Goal: Navigation & Orientation: Go to known website

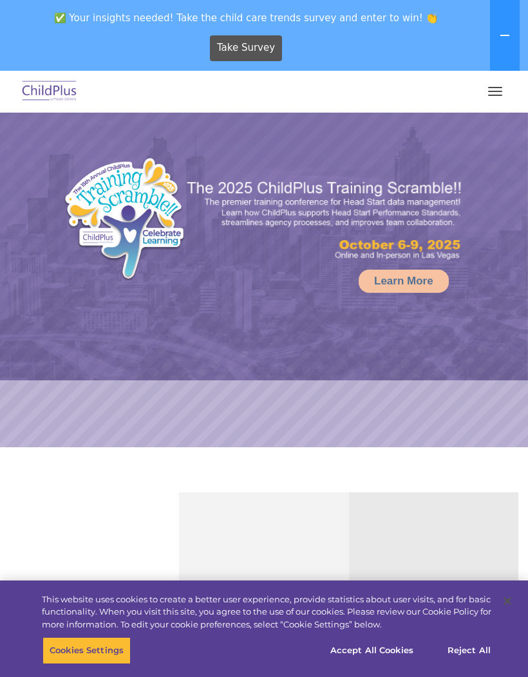
select select "MEDIUM"
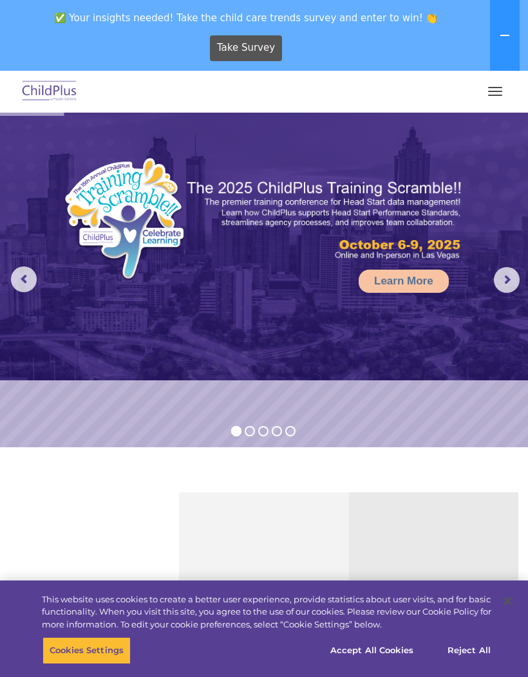
click at [486, 93] on button "button" at bounding box center [495, 91] width 27 height 21
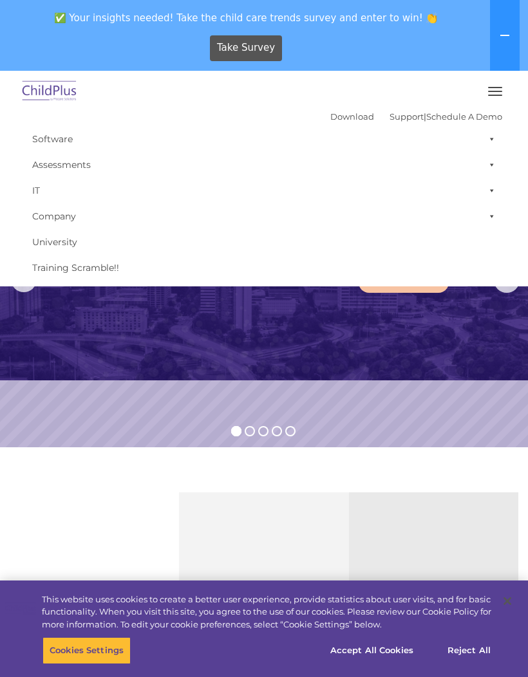
click at [497, 91] on span "button" at bounding box center [495, 91] width 14 height 1
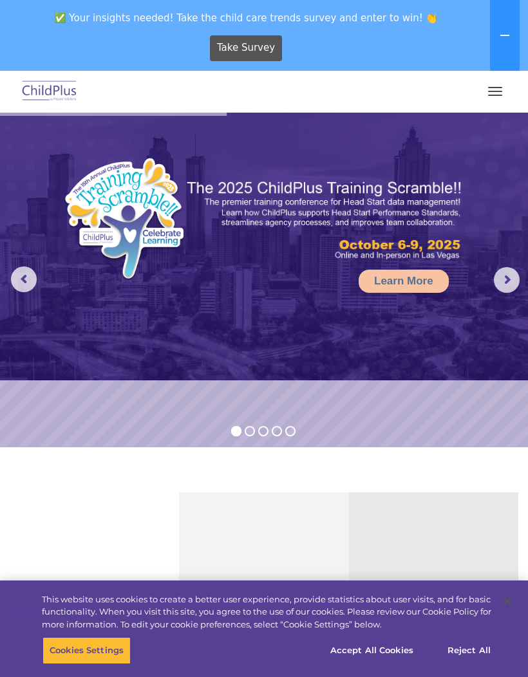
click at [500, 91] on span "button" at bounding box center [495, 91] width 14 height 1
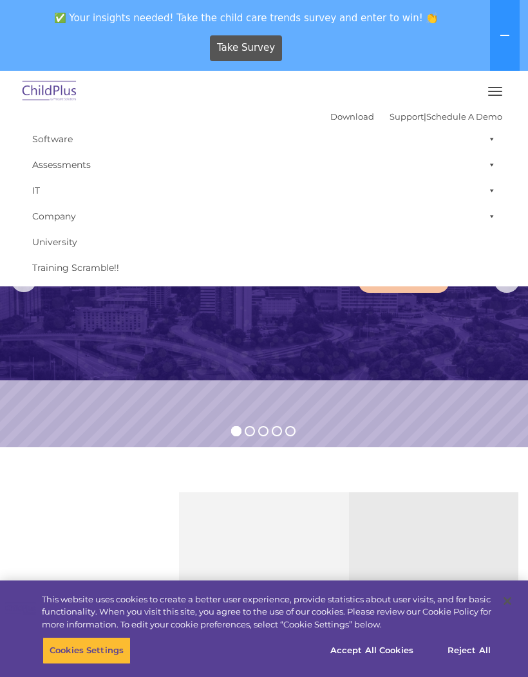
click at [495, 92] on button "button" at bounding box center [495, 91] width 27 height 21
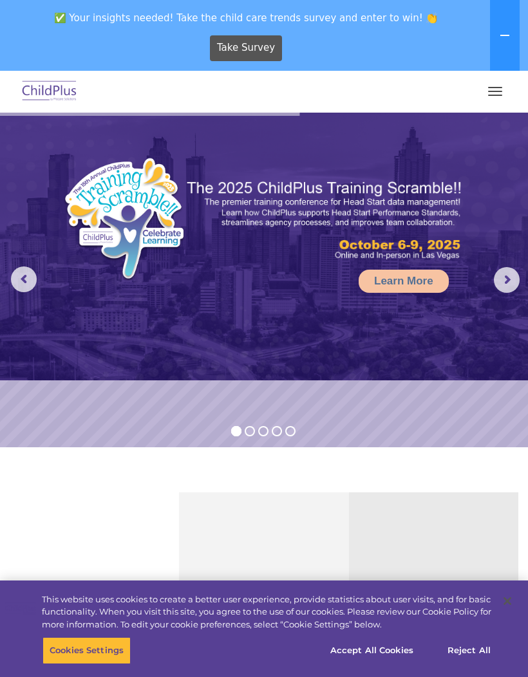
click at [502, 93] on button "button" at bounding box center [495, 91] width 27 height 21
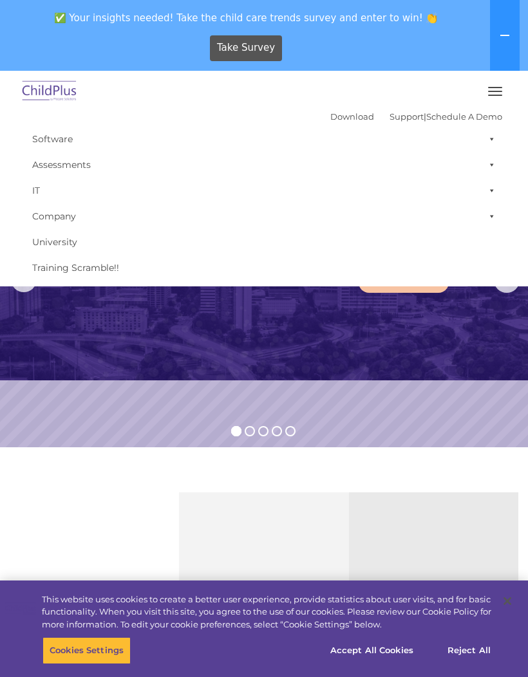
click at [69, 98] on img at bounding box center [49, 92] width 61 height 30
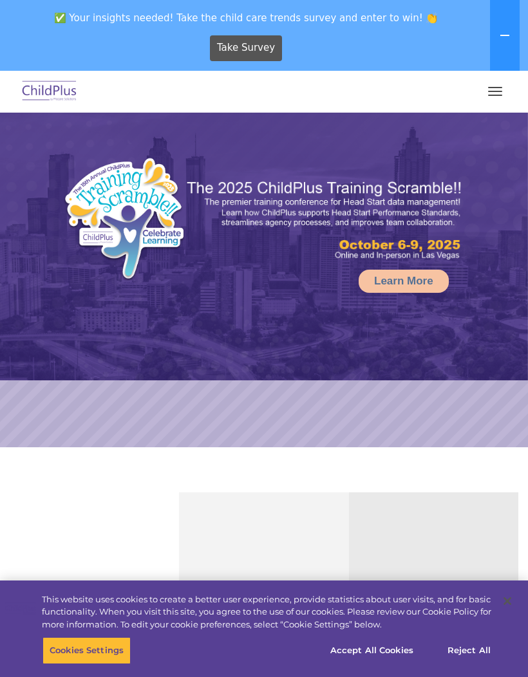
select select "MEDIUM"
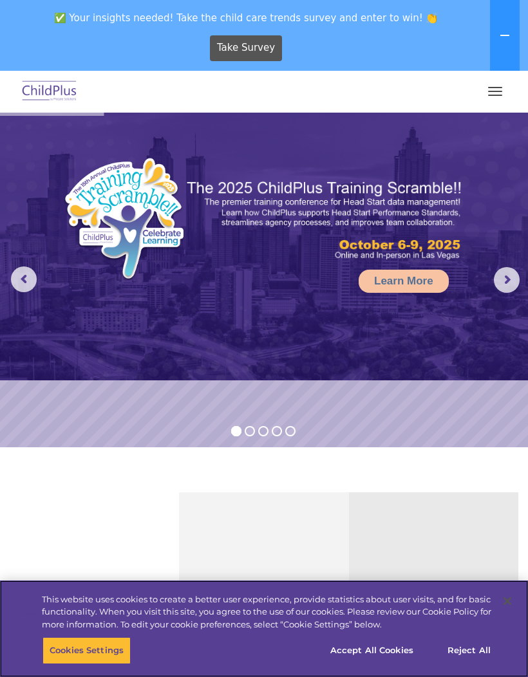
click at [387, 648] on button "Accept All Cookies" at bounding box center [371, 651] width 97 height 27
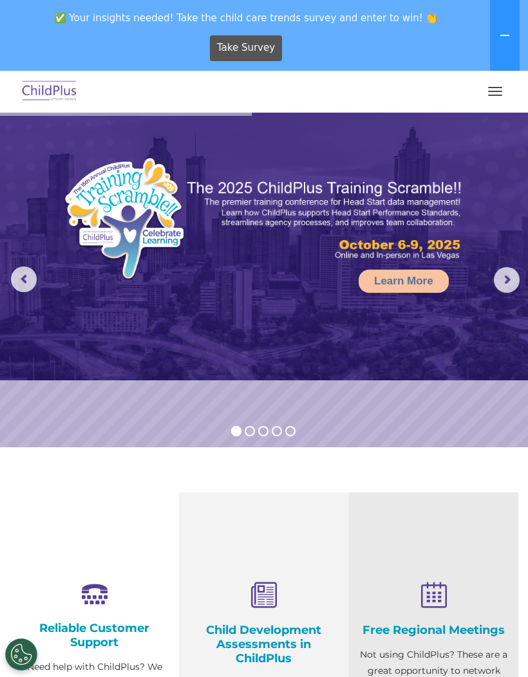
click at [502, 43] on button at bounding box center [505, 35] width 30 height 71
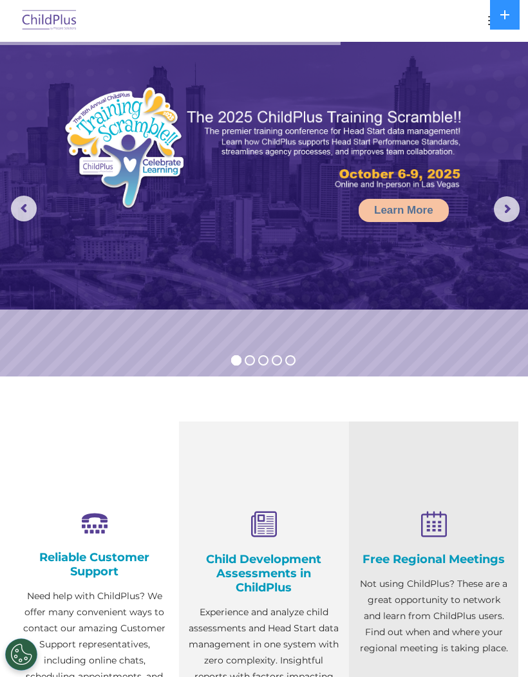
click at [455, 24] on div at bounding box center [264, 20] width 477 height 31
click at [474, 26] on div at bounding box center [264, 20] width 477 height 31
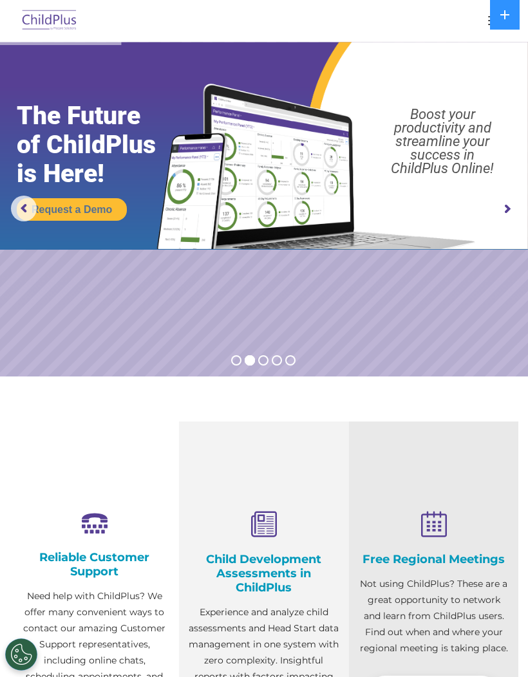
scroll to position [1, 0]
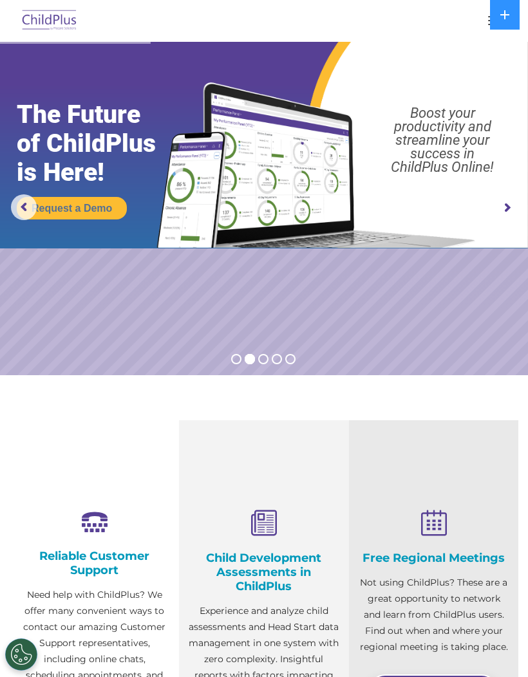
click at [482, 30] on button "button" at bounding box center [495, 20] width 27 height 21
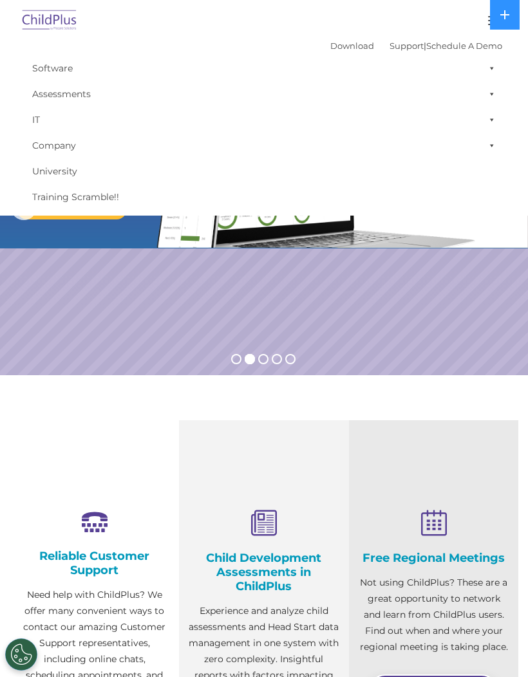
click at [66, 16] on img at bounding box center [49, 21] width 61 height 30
